Goal: Task Accomplishment & Management: Manage account settings

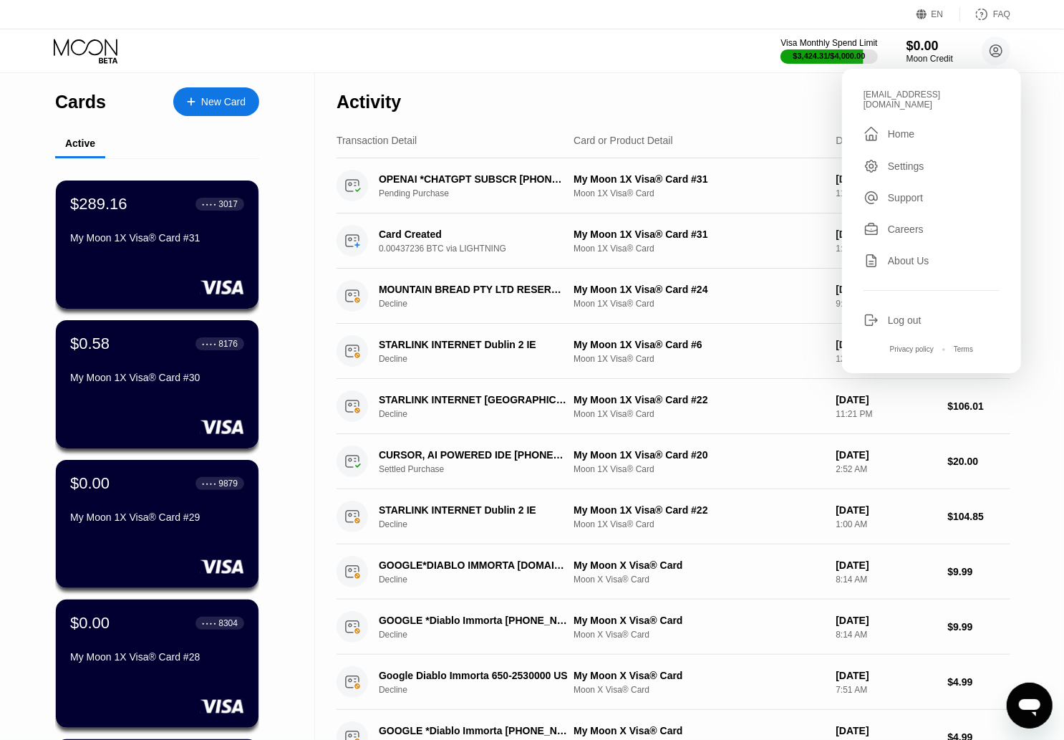
click at [916, 93] on div "[EMAIL_ADDRESS][DOMAIN_NAME]" at bounding box center [932, 100] width 136 height 20
click at [425, 53] on div "Visa Monthly Spend Limit $3,424.31 / $4,000.00 $0.00 Moon Credit [EMAIL_ADDRESS…" at bounding box center [532, 50] width 1064 height 43
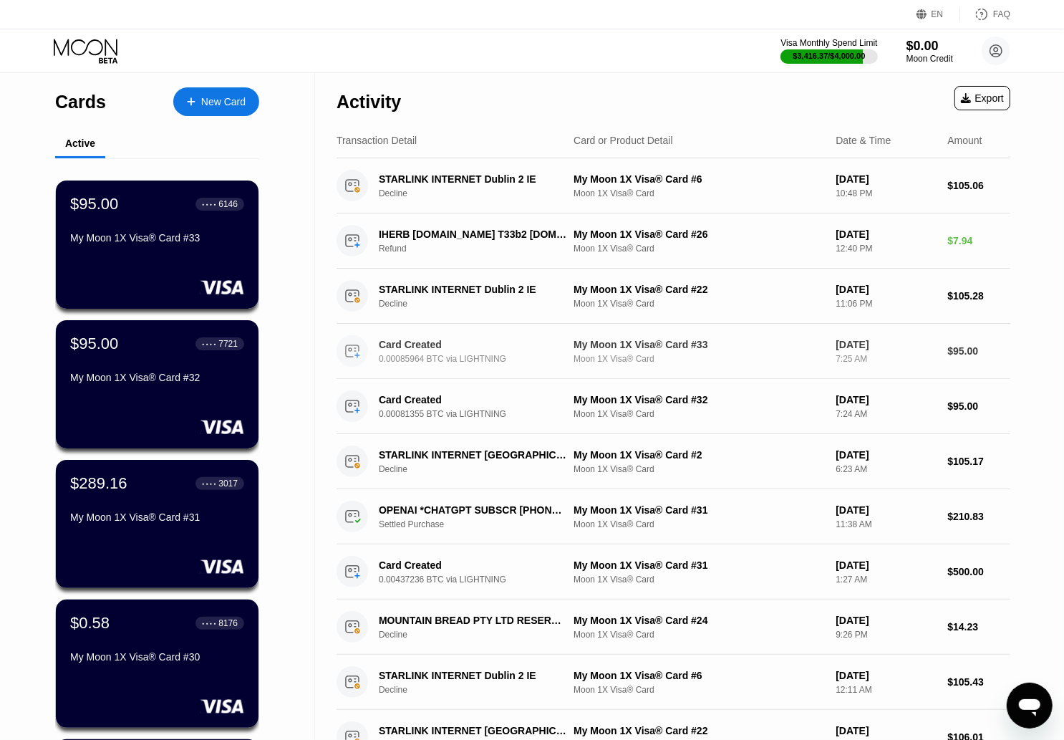
scroll to position [426, 0]
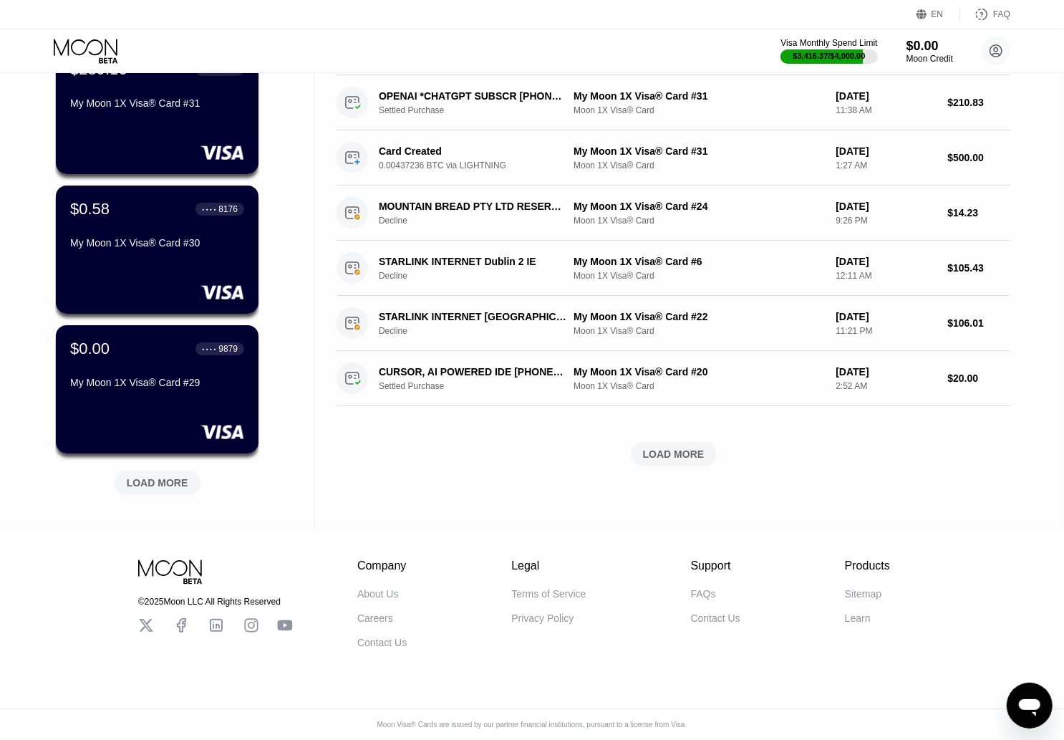
click at [177, 476] on div "LOAD MORE" at bounding box center [158, 482] width 62 height 13
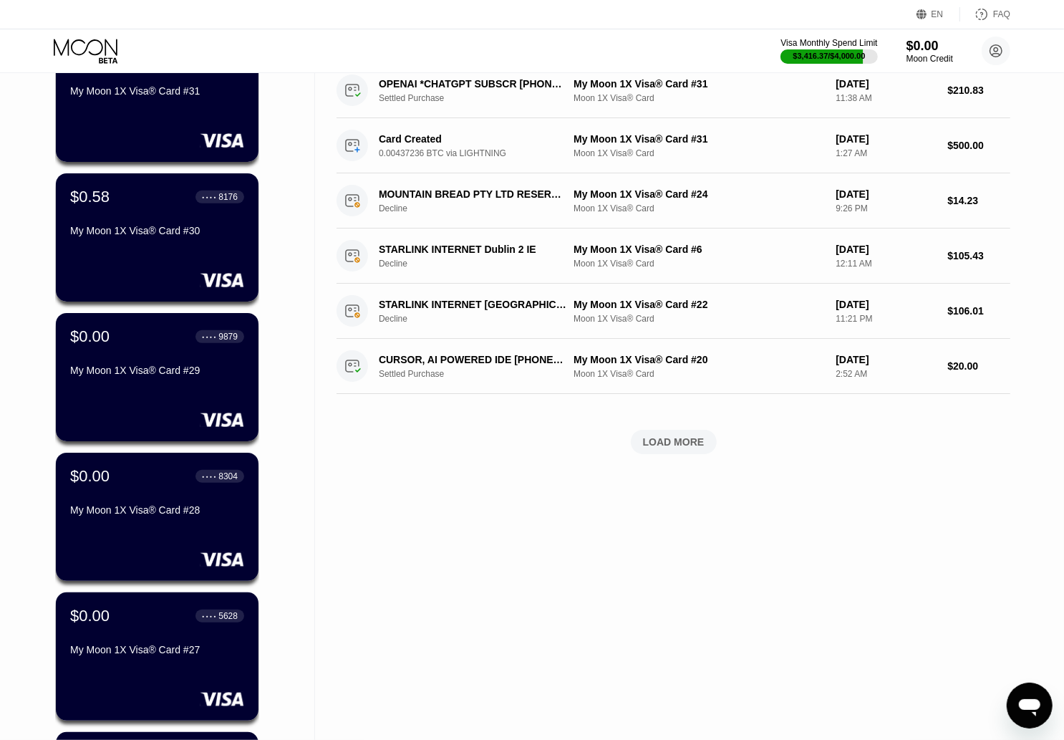
scroll to position [1124, 0]
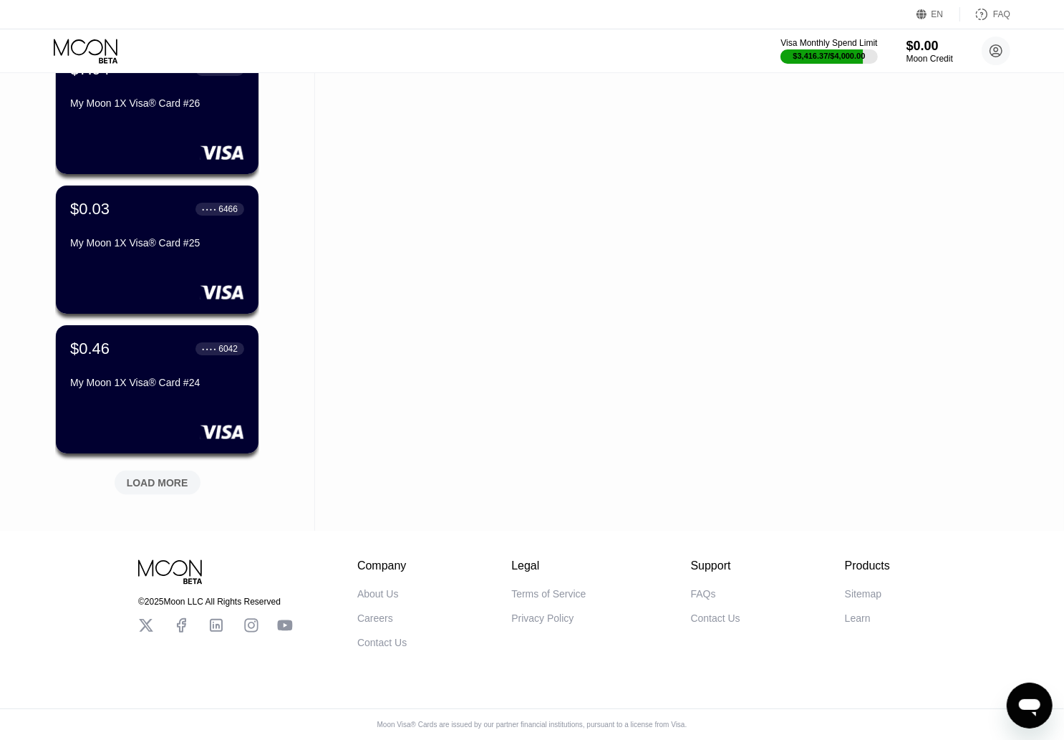
click at [179, 476] on div "LOAD MORE" at bounding box center [158, 482] width 62 height 13
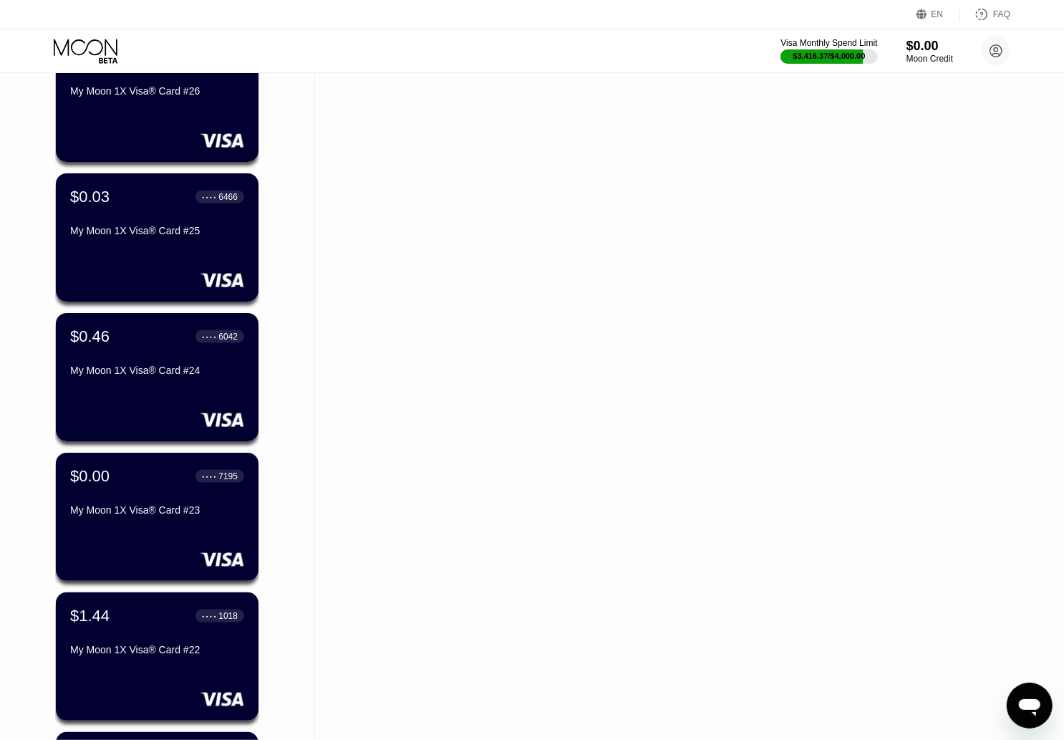
scroll to position [1822, 0]
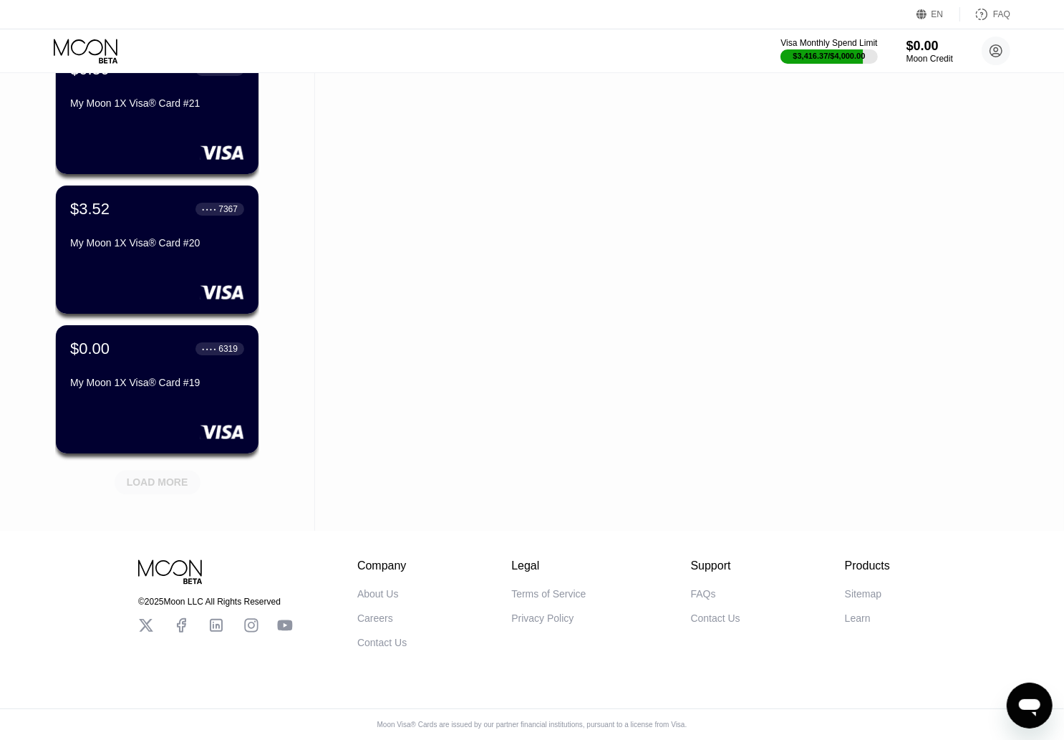
click at [179, 476] on div "LOAD MORE" at bounding box center [158, 482] width 62 height 13
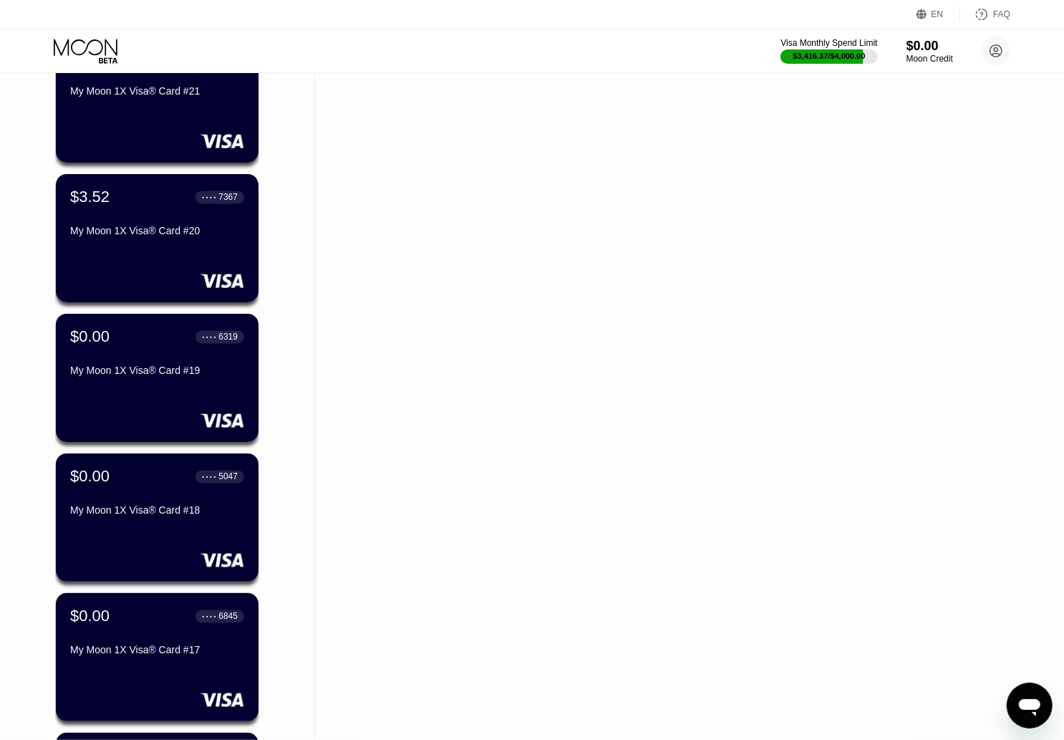
scroll to position [2520, 0]
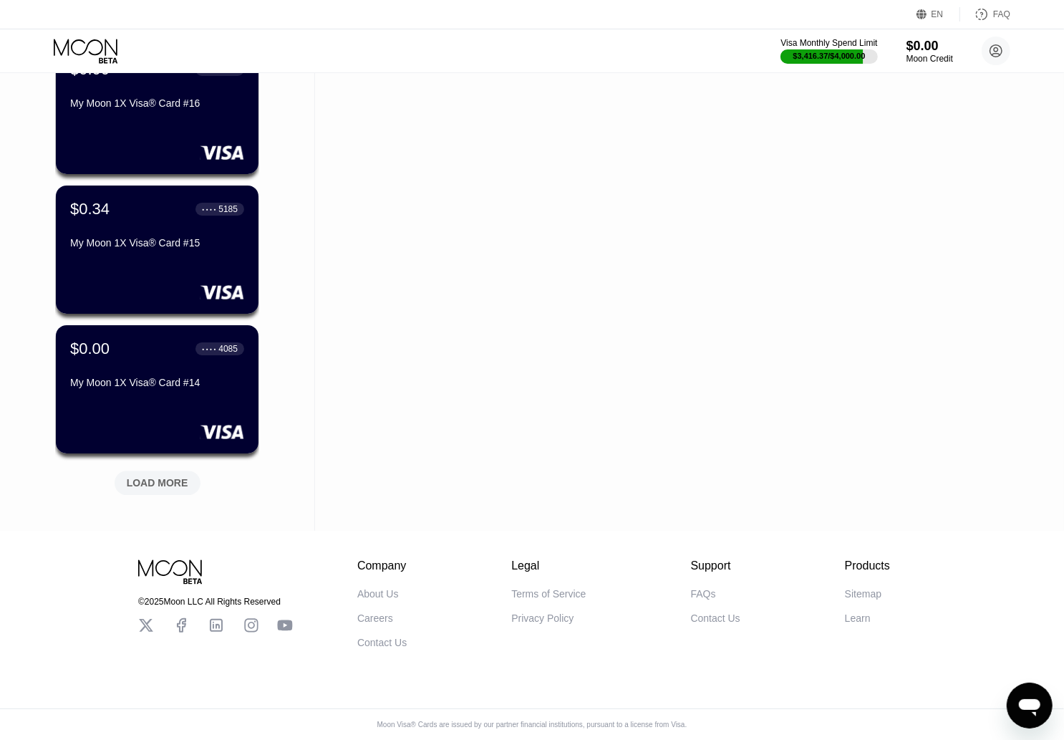
click at [179, 476] on div "LOAD MORE" at bounding box center [158, 482] width 62 height 13
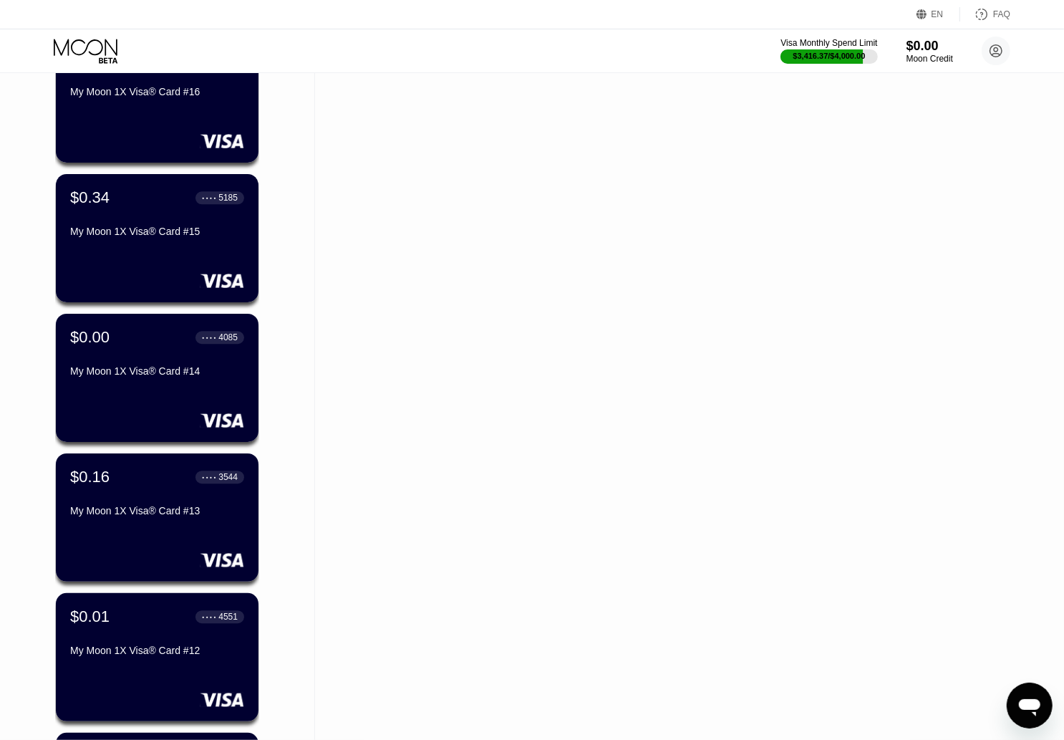
scroll to position [3218, 0]
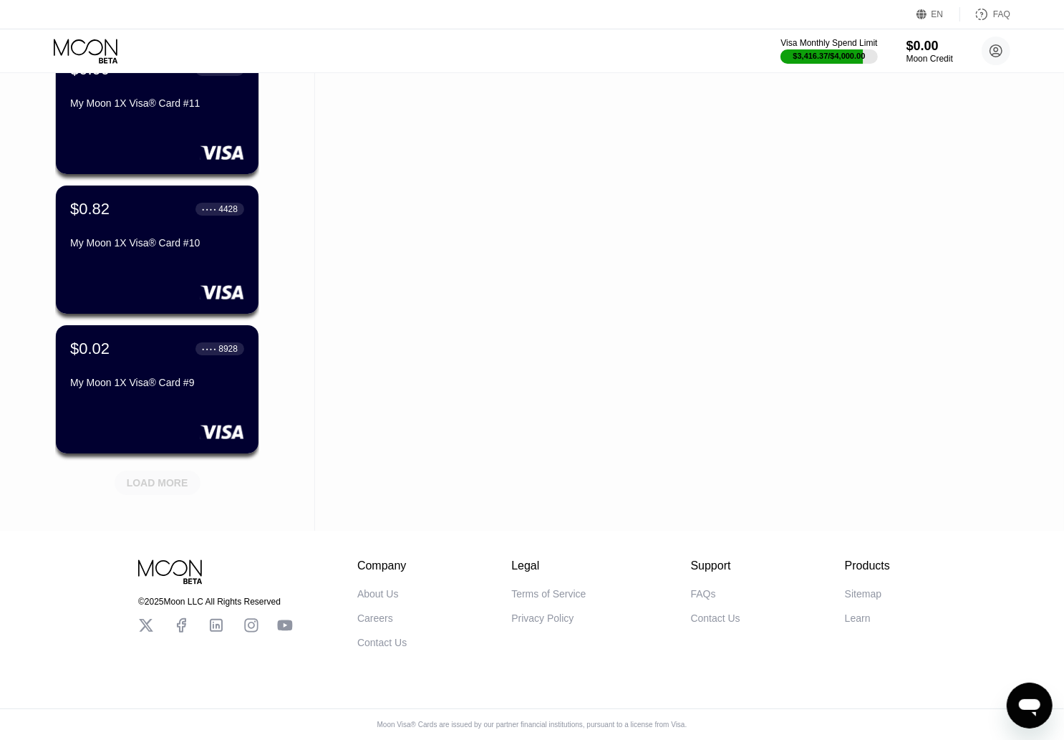
click at [179, 476] on div "LOAD MORE" at bounding box center [158, 482] width 62 height 13
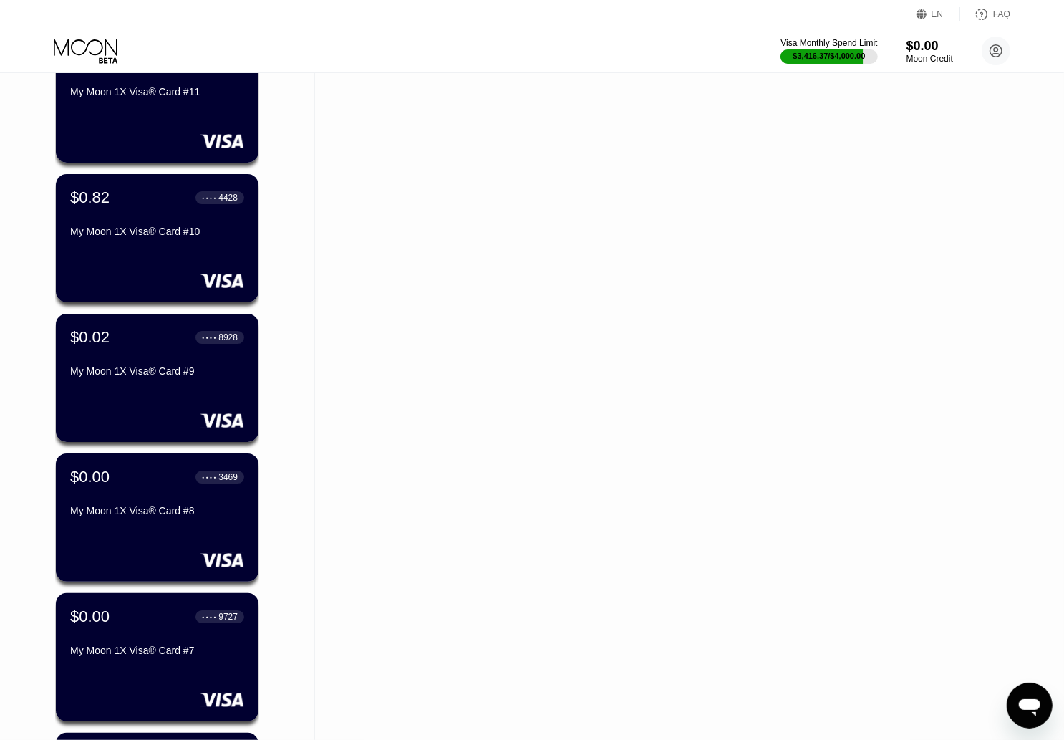
scroll to position [3917, 0]
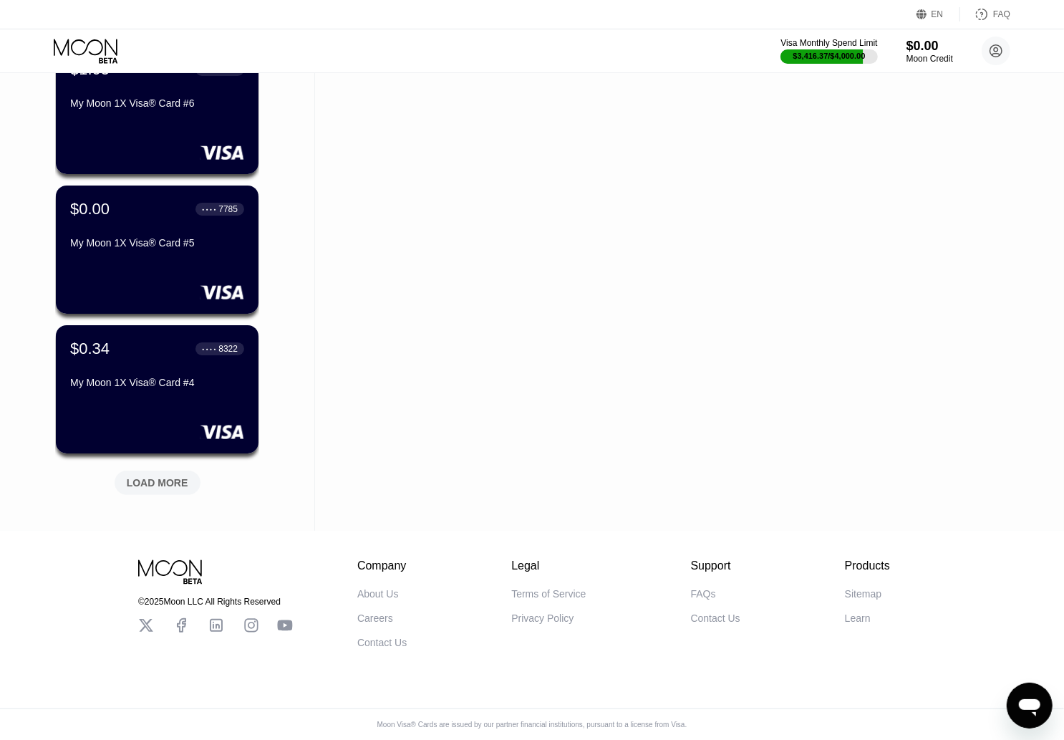
click at [179, 476] on div "LOAD MORE" at bounding box center [158, 482] width 62 height 13
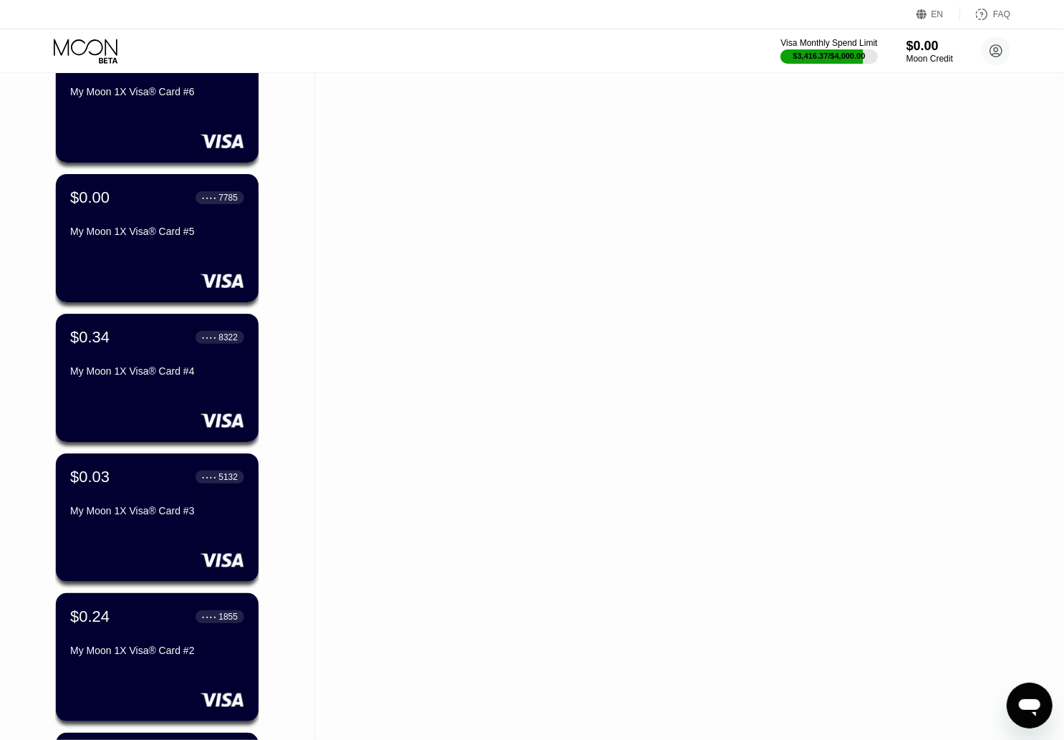
scroll to position [4443, 0]
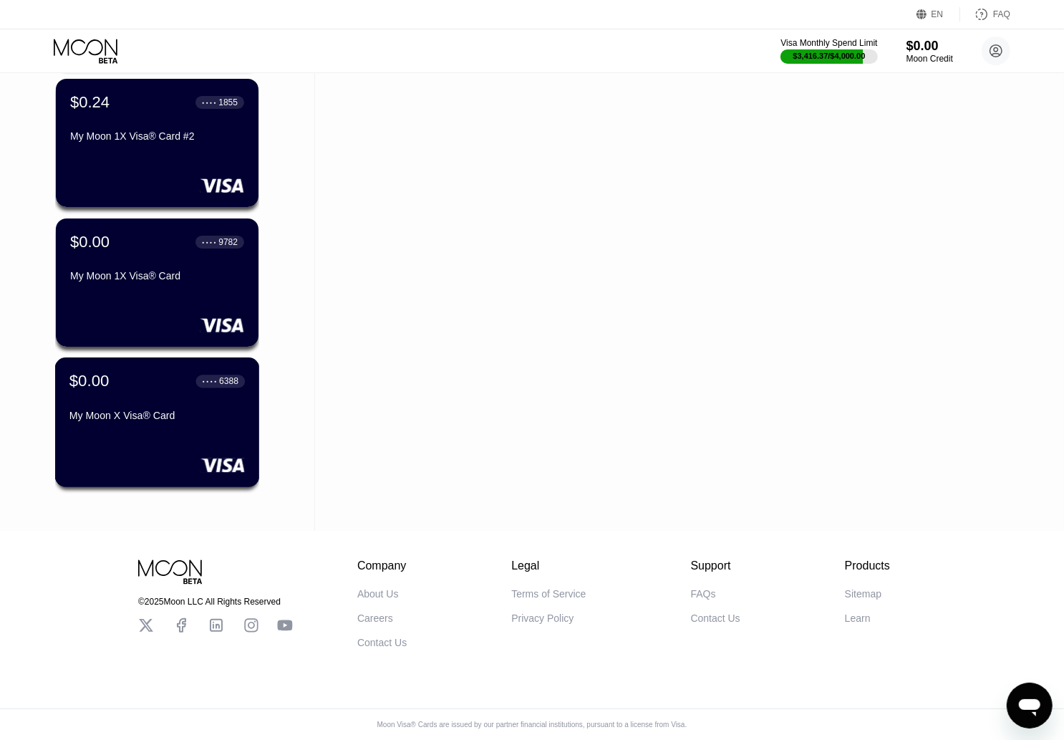
click at [179, 466] on div "$0.00 ● ● ● ● 6388 My Moon X Visa® Card" at bounding box center [157, 422] width 205 height 130
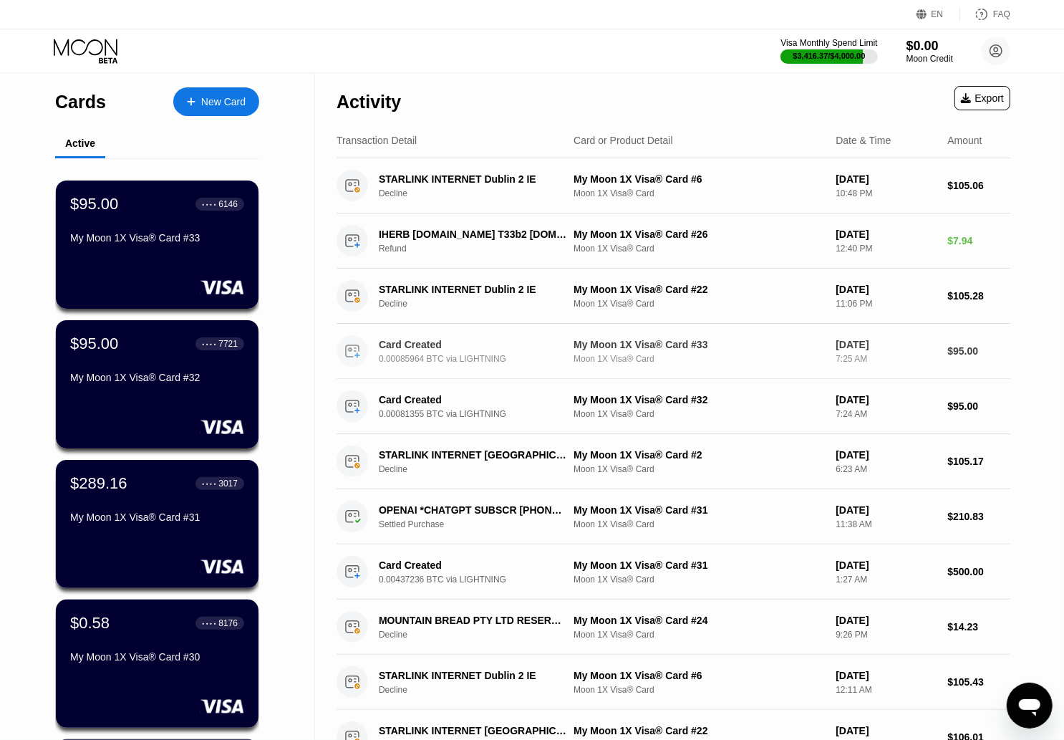
scroll to position [4443, 0]
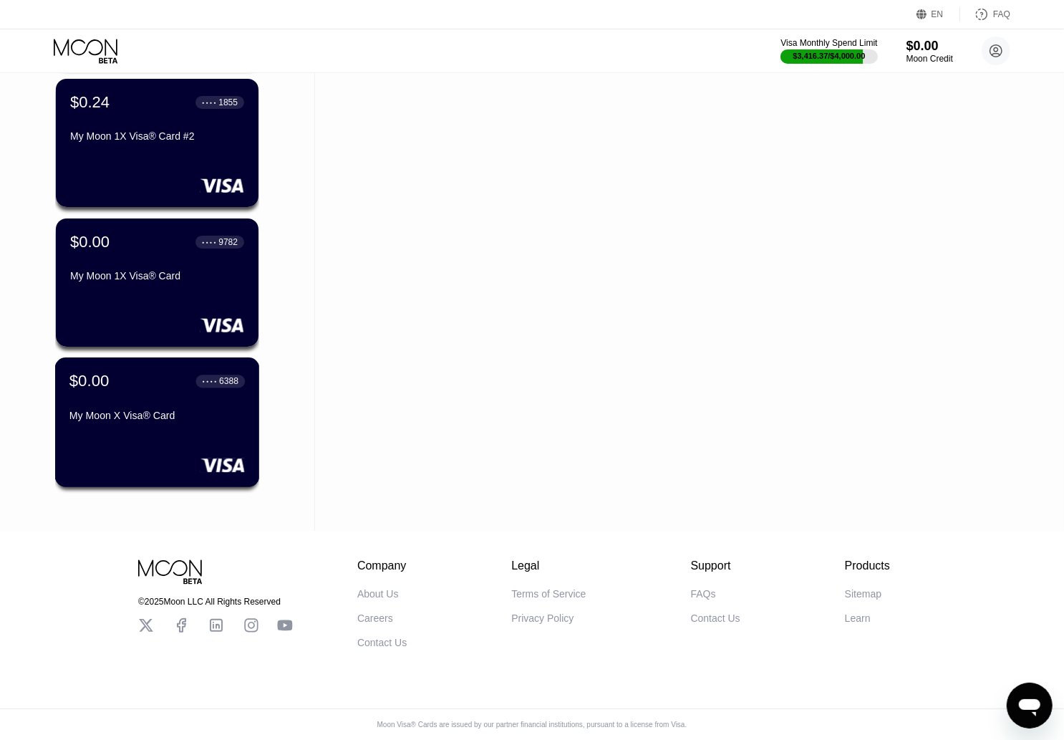
click at [189, 410] on div "My Moon X Visa® Card" at bounding box center [156, 415] width 175 height 11
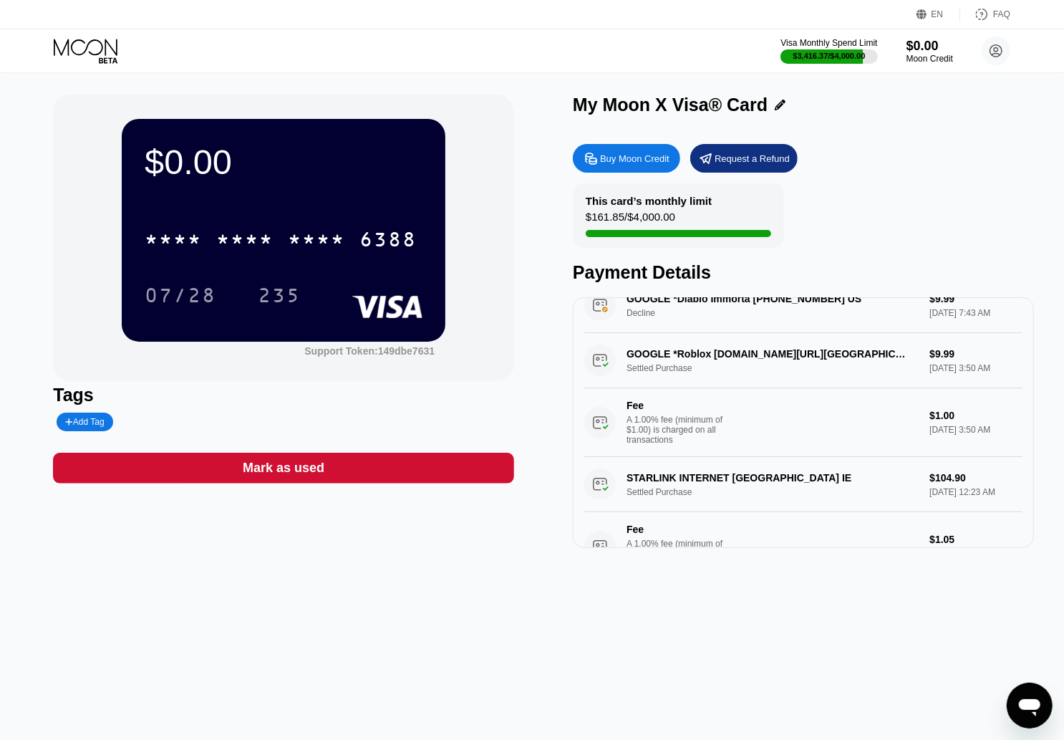
scroll to position [230, 0]
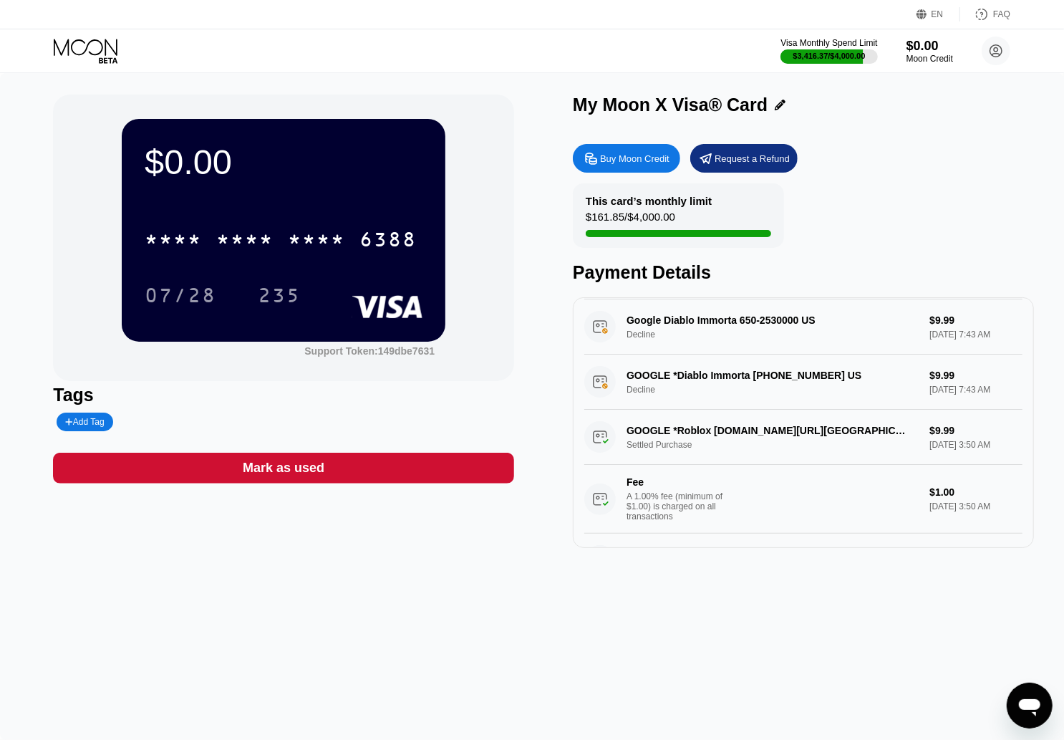
click at [90, 59] on icon at bounding box center [87, 51] width 67 height 25
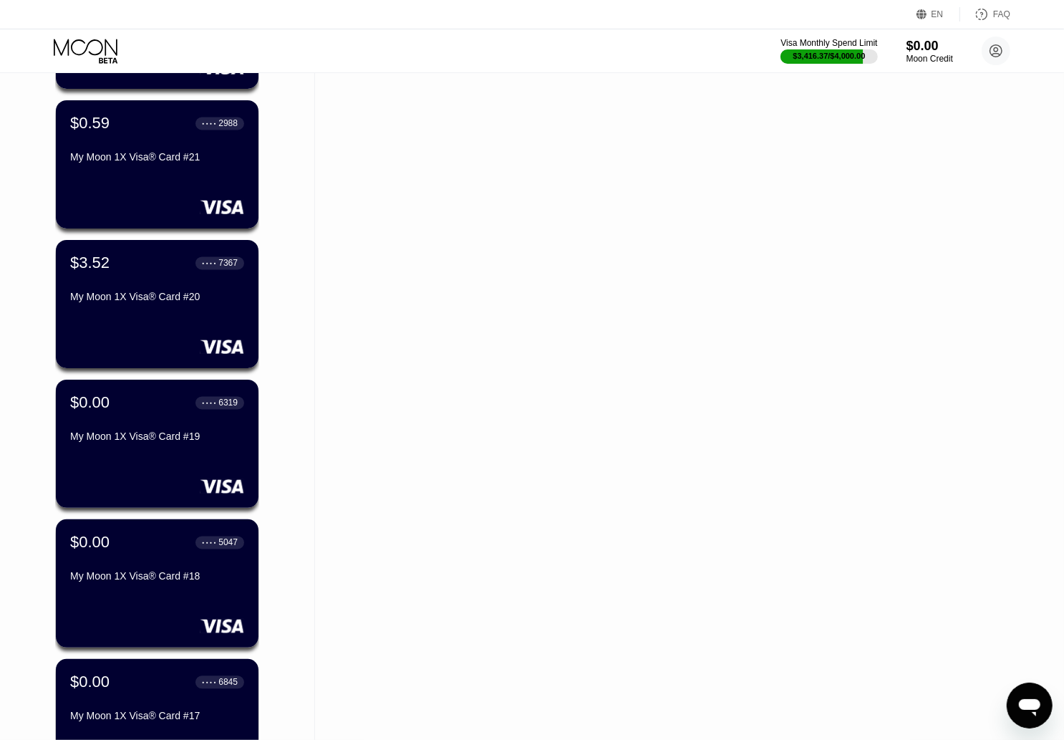
scroll to position [1679, 0]
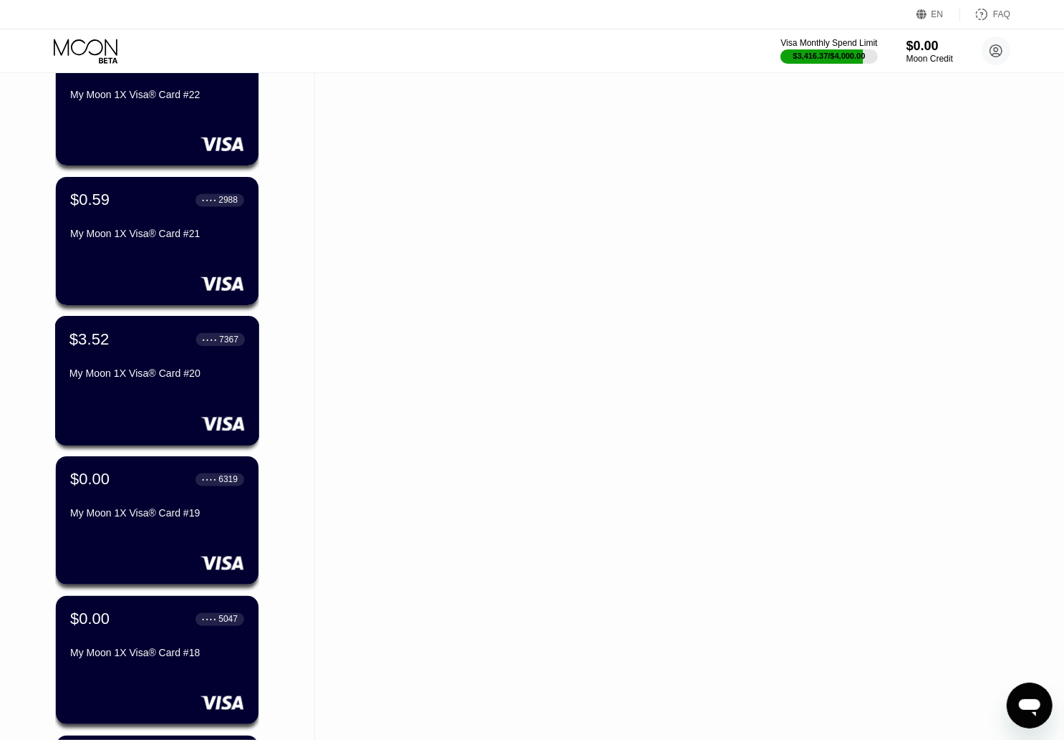
click at [218, 378] on div "My Moon 1X Visa® Card #20" at bounding box center [156, 373] width 175 height 11
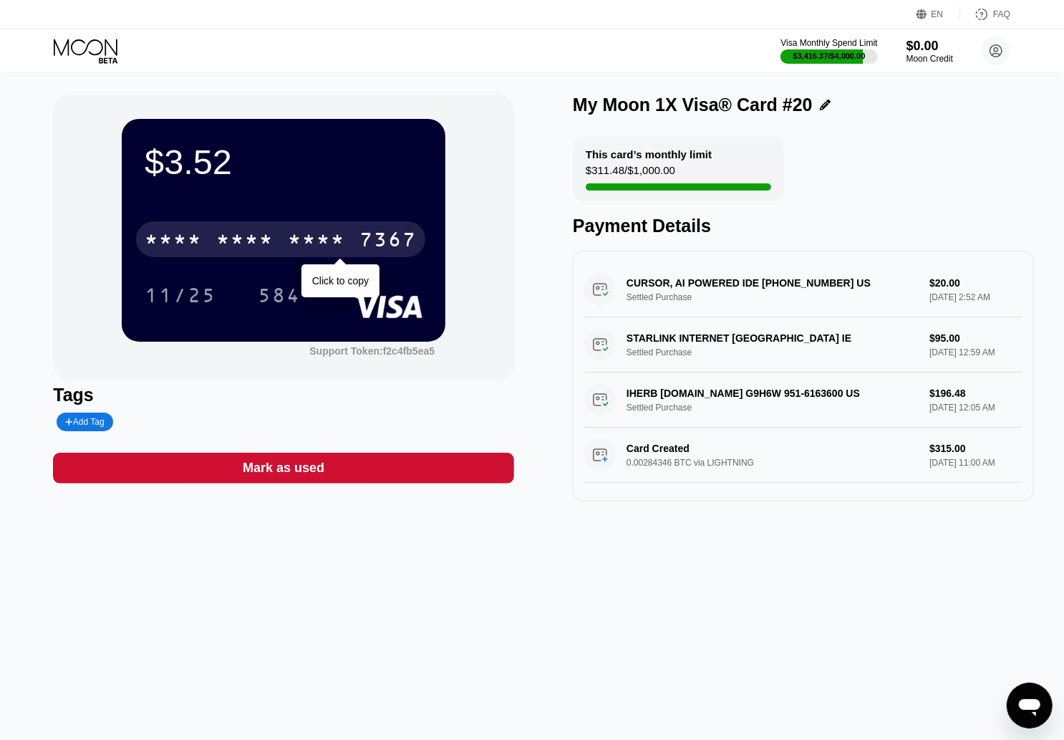
click at [228, 227] on div "* * * * * * * * * * * * 7367" at bounding box center [280, 239] width 289 height 36
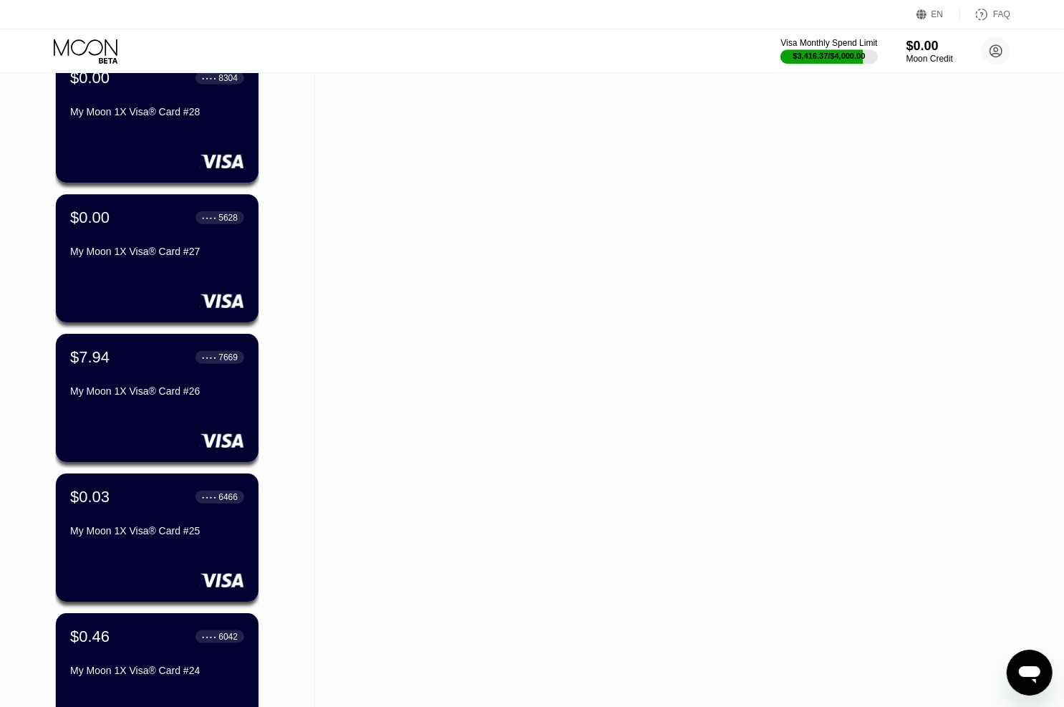
scroll to position [901, 0]
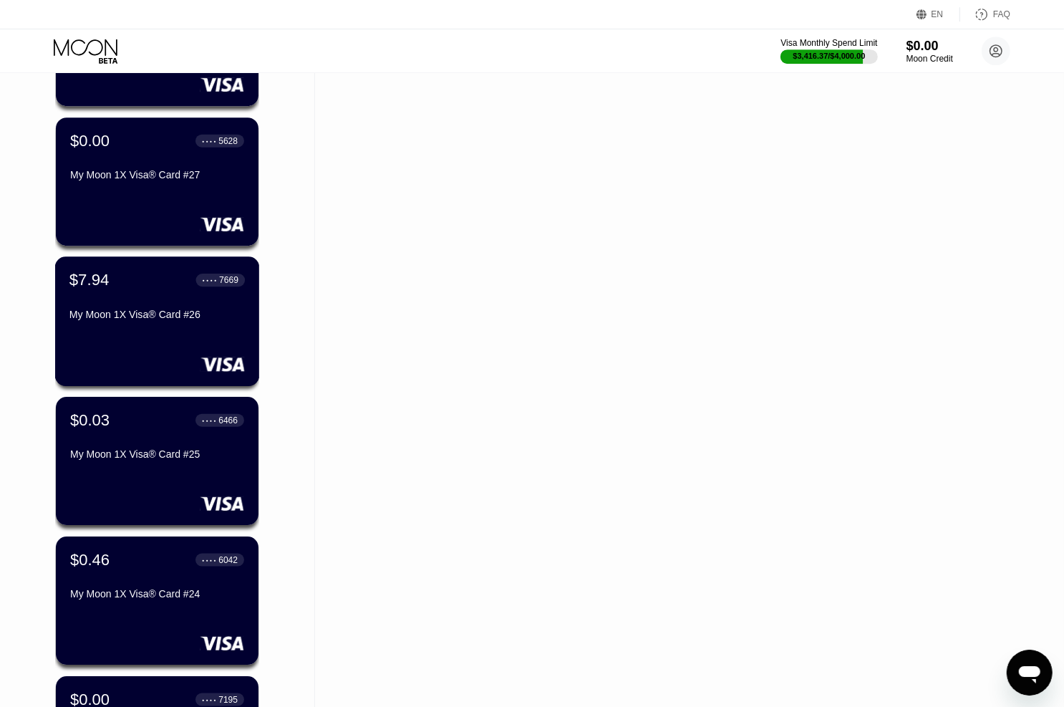
click at [185, 296] on div "$7.94 ● ● ● ● 7669 My Moon 1X Visa® Card #26" at bounding box center [156, 298] width 175 height 55
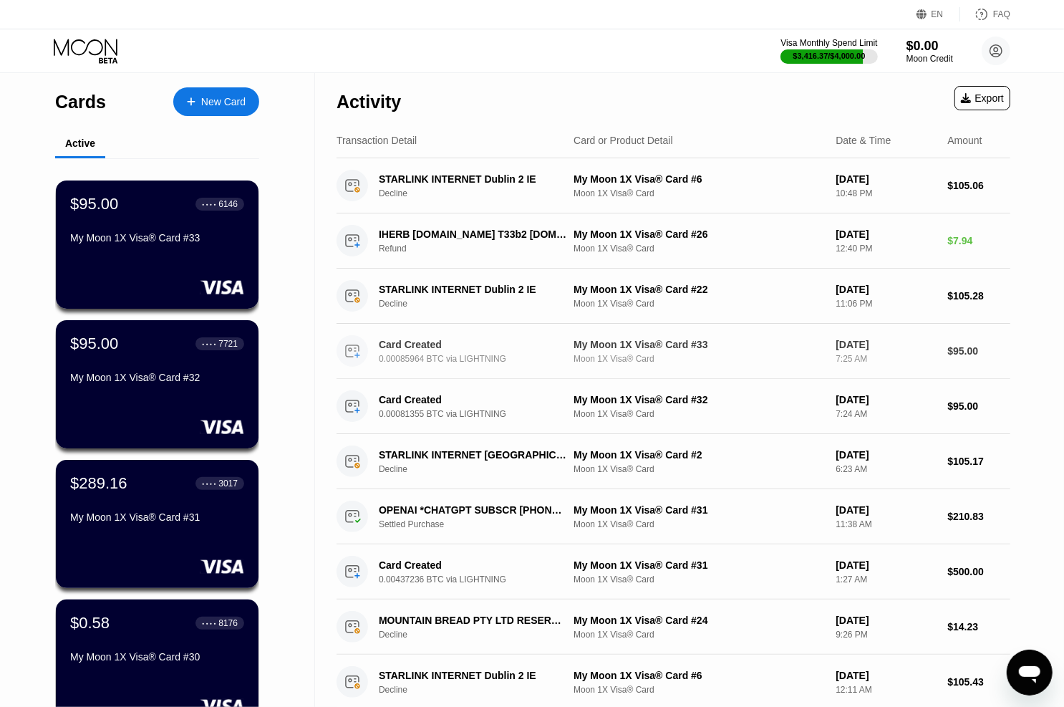
scroll to position [77, 0]
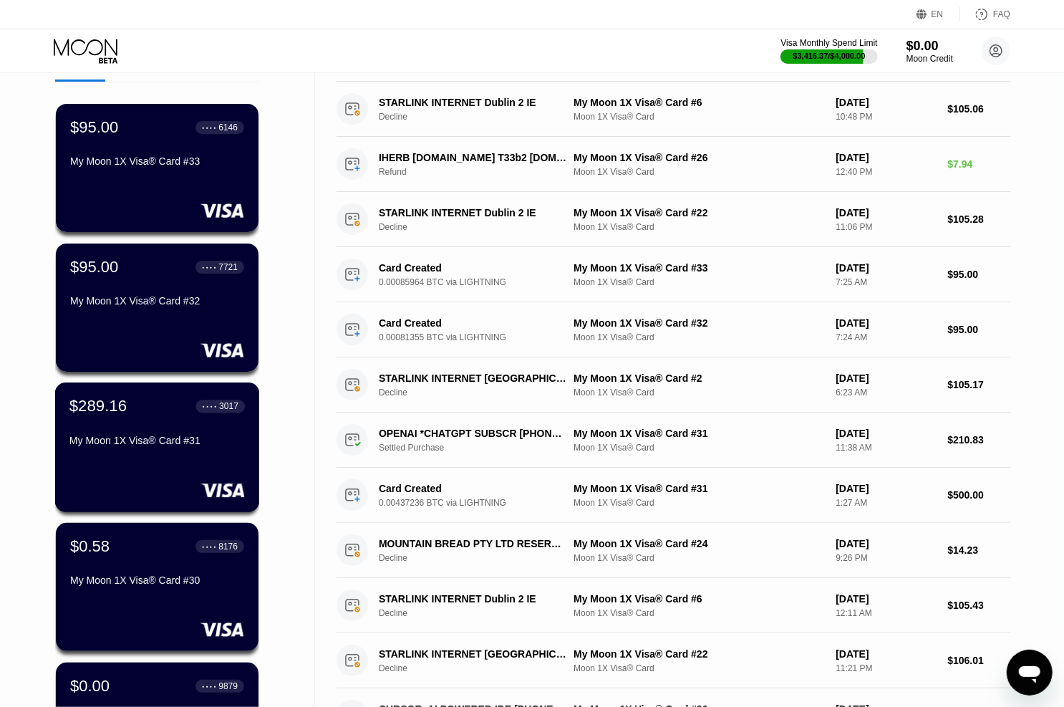
click at [155, 446] on div "My Moon 1X Visa® Card #31" at bounding box center [156, 440] width 175 height 11
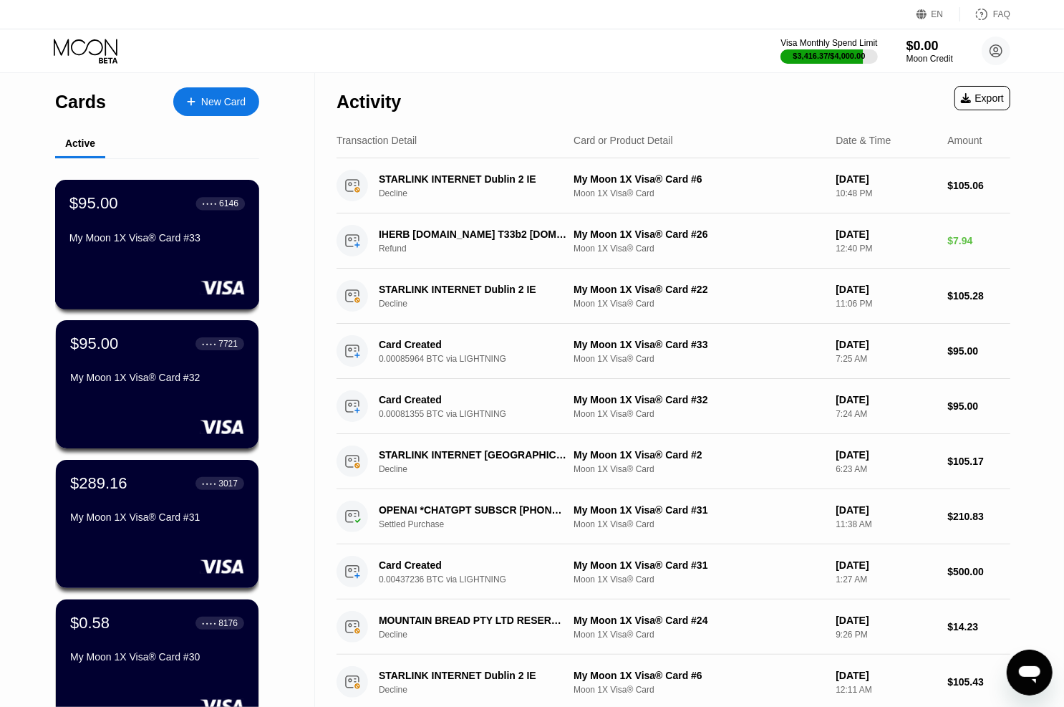
click at [184, 243] on div "My Moon 1X Visa® Card #33" at bounding box center [156, 237] width 175 height 11
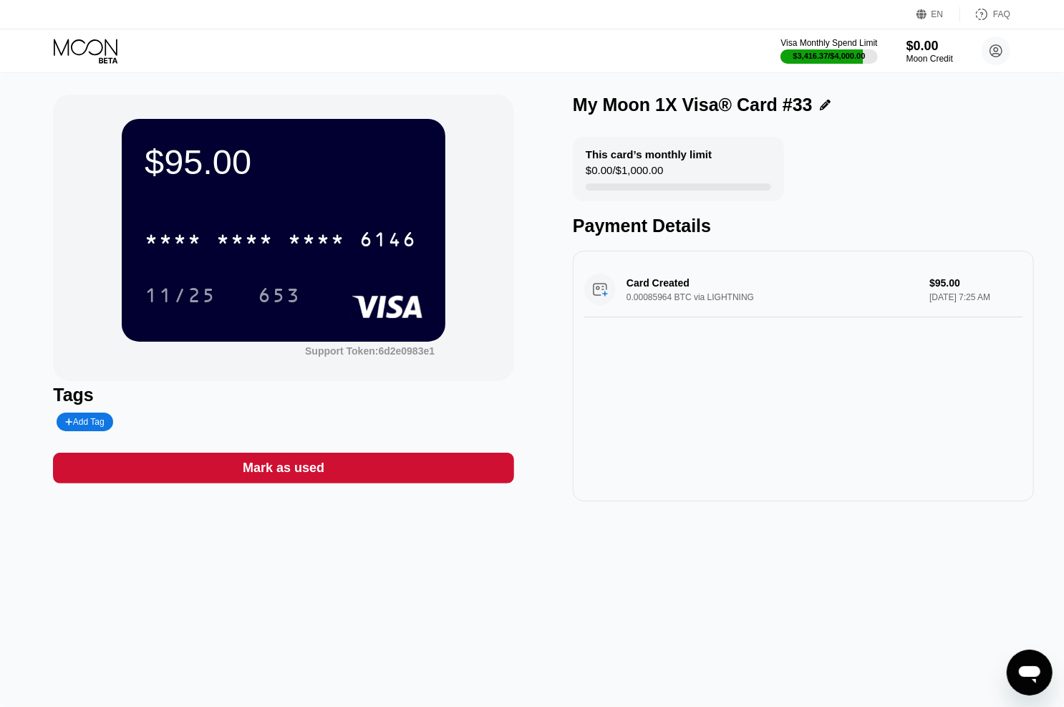
click at [104, 43] on icon at bounding box center [87, 51] width 67 height 25
